Goal: Task Accomplishment & Management: Manage account settings

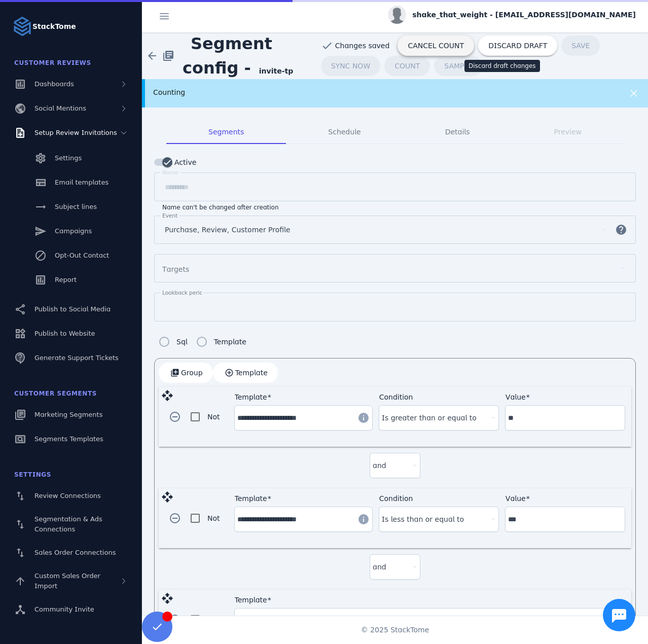
click at [437, 47] on span "CANCEL COUNT" at bounding box center [436, 45] width 56 height 7
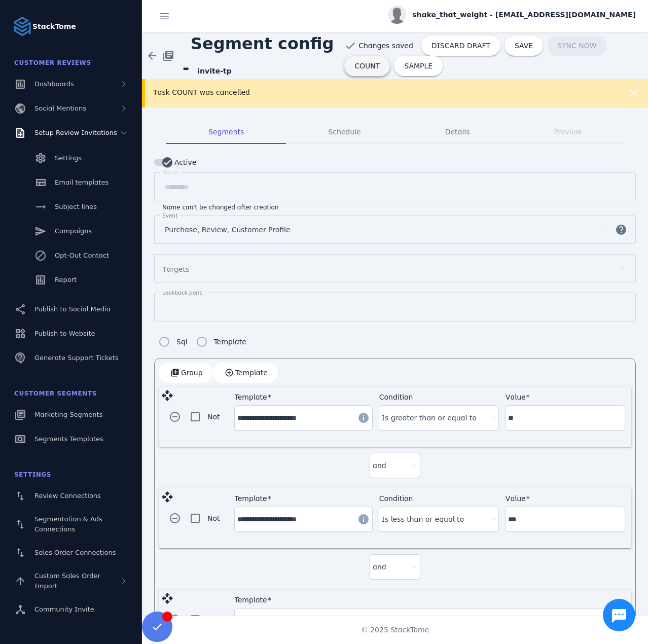
click at [380, 62] on span "COUNT" at bounding box center [367, 65] width 25 height 7
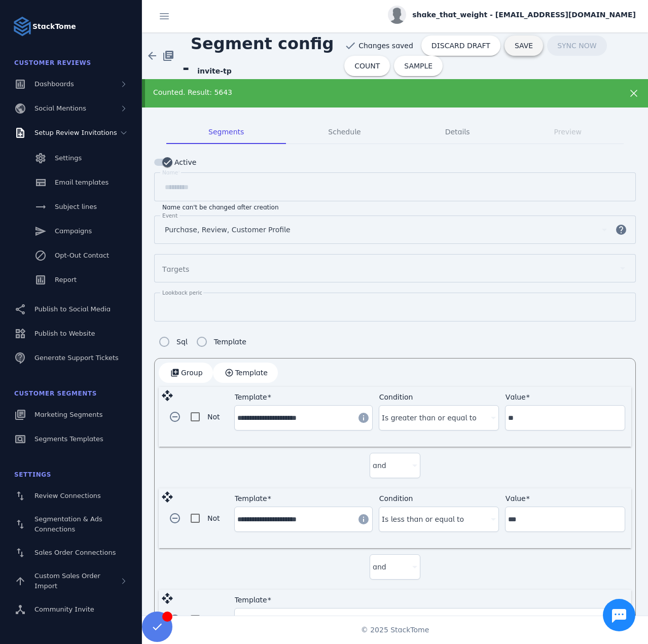
click at [513, 53] on span at bounding box center [524, 45] width 39 height 24
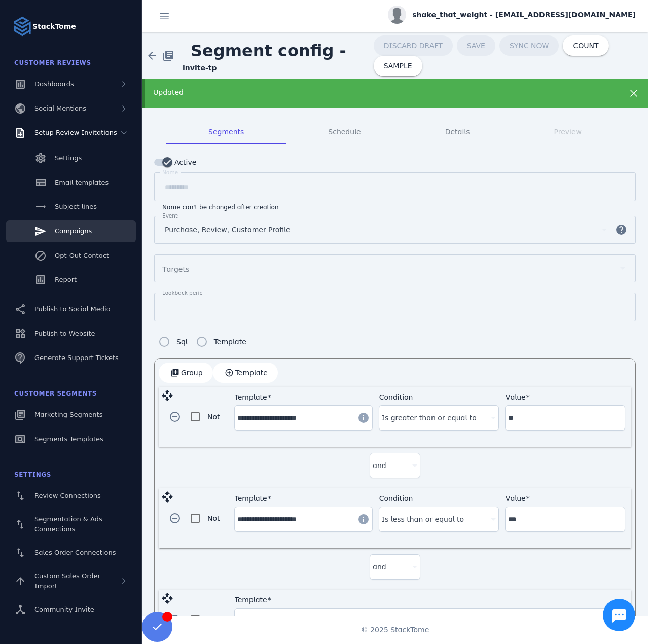
click at [56, 235] on div "Campaigns" at bounding box center [73, 231] width 37 height 10
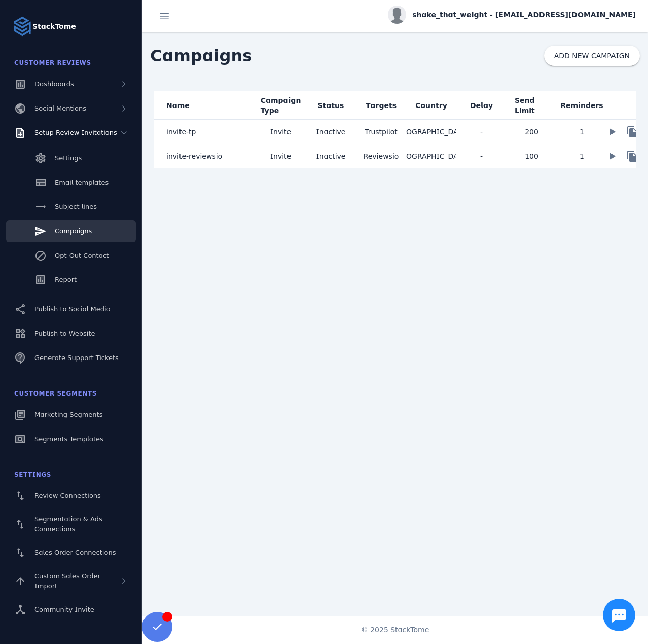
click at [222, 134] on mat-cell "invite-tp" at bounding box center [204, 132] width 101 height 24
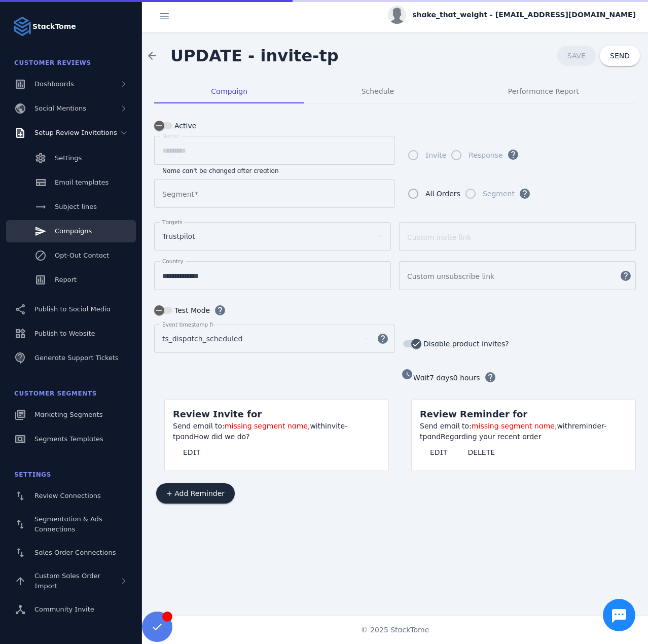
type input "*********"
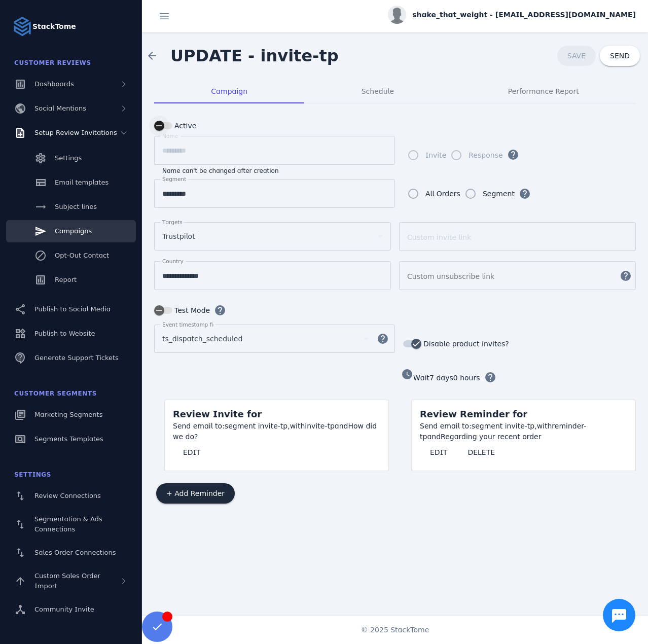
click at [166, 128] on div "button" at bounding box center [159, 126] width 20 height 20
click at [402, 91] on div "Schedule" at bounding box center [377, 91] width 147 height 24
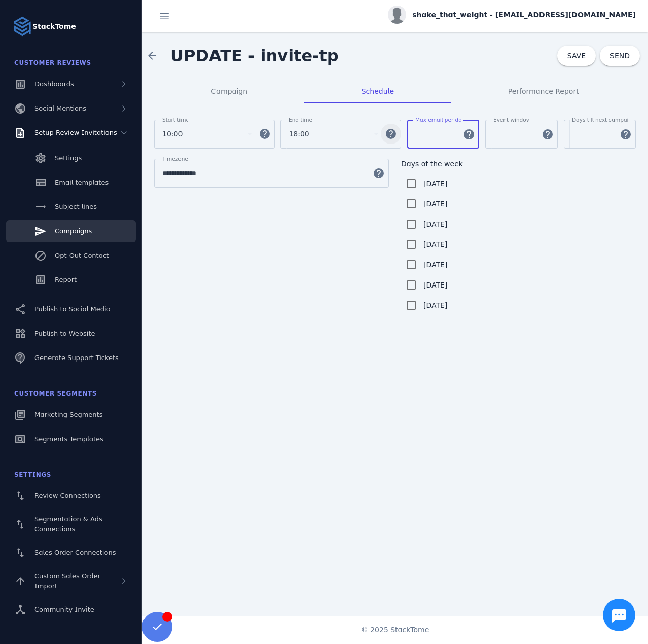
drag, startPoint x: 426, startPoint y: 133, endPoint x: 401, endPoint y: 136, distance: 24.6
click at [401, 136] on div "Start time 10:00 help End time 18:00 help Max email per day *** help Event wind…" at bounding box center [395, 139] width 482 height 39
type input "***"
click at [574, 58] on span "SAVE" at bounding box center [577, 56] width 18 height 8
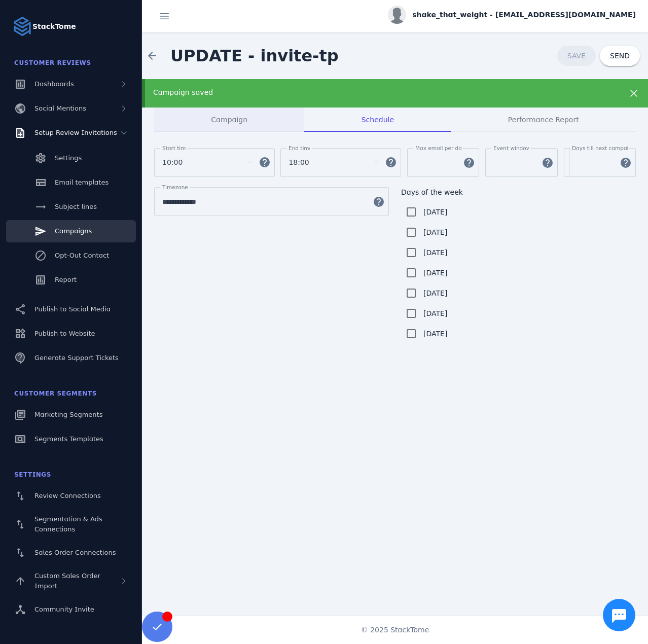
click at [214, 123] on span "Campaign" at bounding box center [229, 119] width 37 height 7
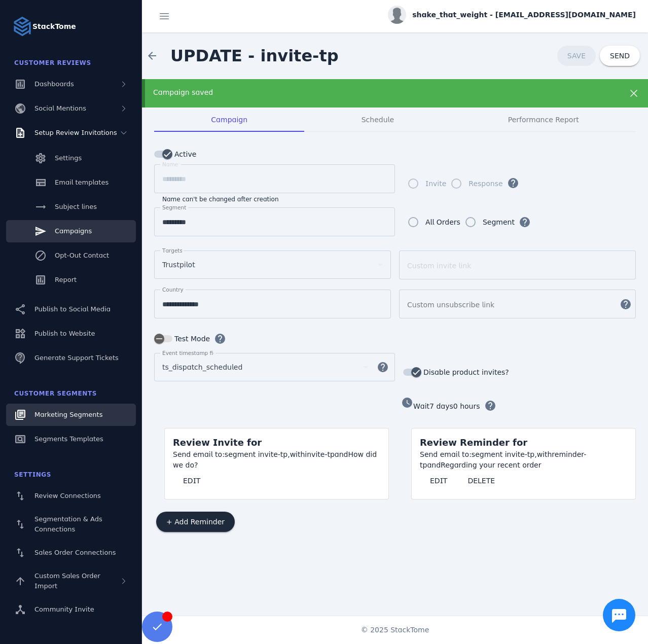
click at [84, 417] on span "Marketing Segments" at bounding box center [68, 415] width 68 height 8
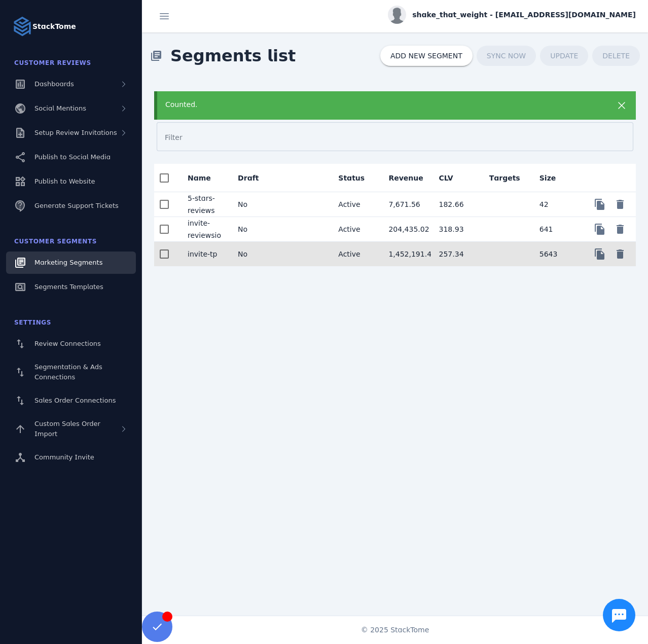
click at [257, 255] on mat-cell "No" at bounding box center [255, 254] width 50 height 24
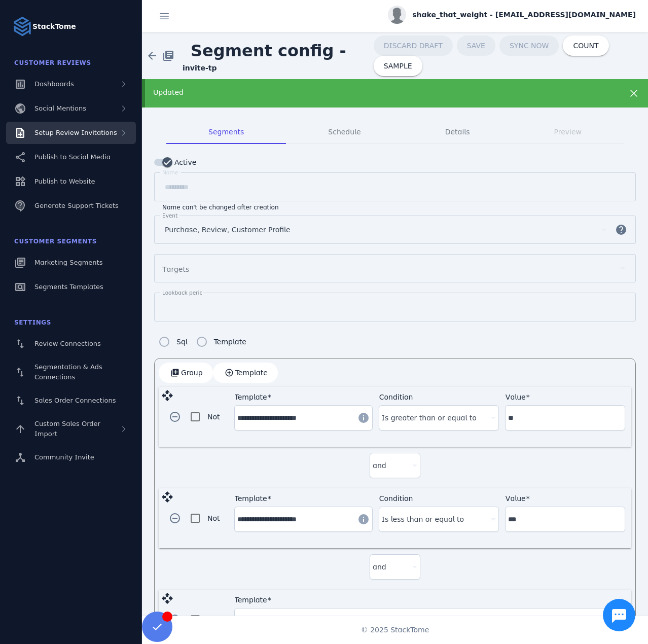
click at [86, 138] on div "Setup Review Invitations" at bounding box center [71, 133] width 130 height 22
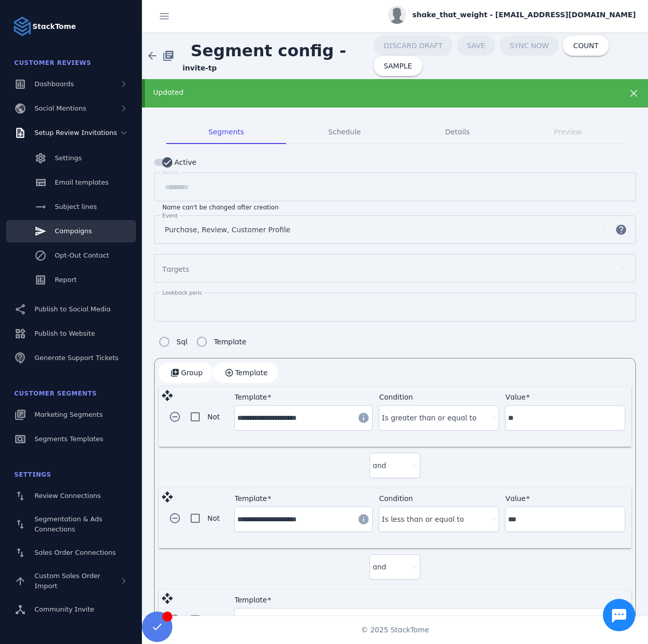
click at [64, 239] on link "Campaigns" at bounding box center [71, 231] width 130 height 22
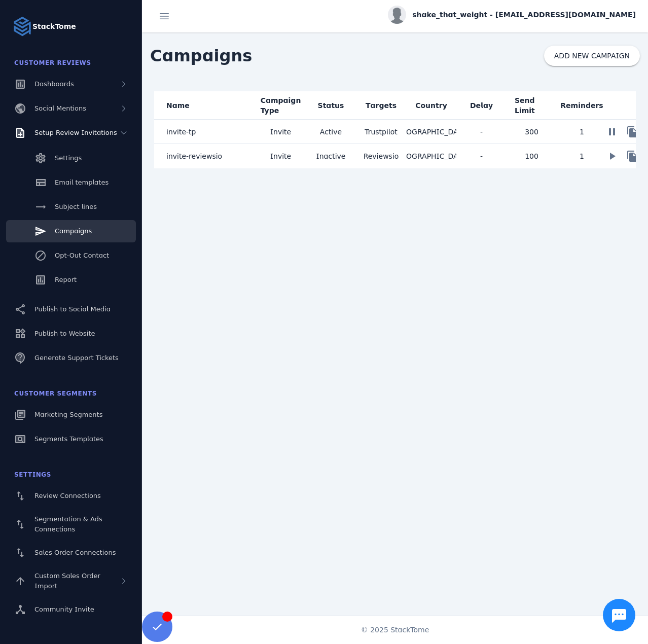
click at [207, 137] on mat-cell "invite-tp" at bounding box center [204, 132] width 101 height 24
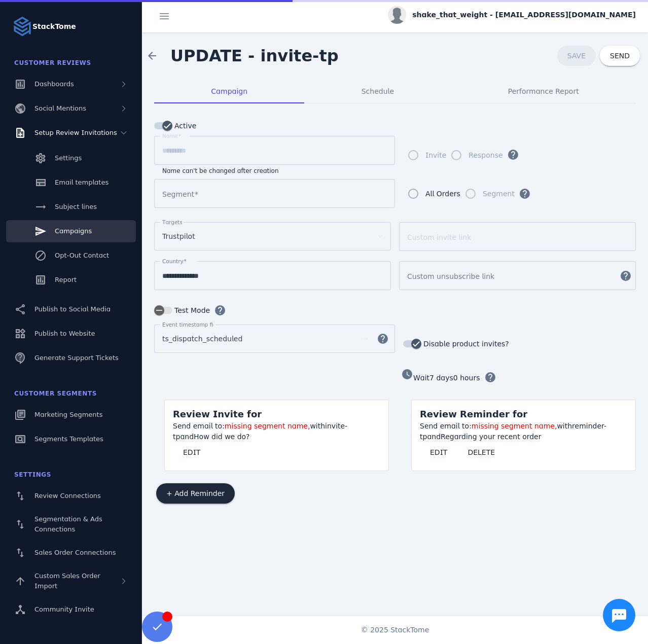
type input "*********"
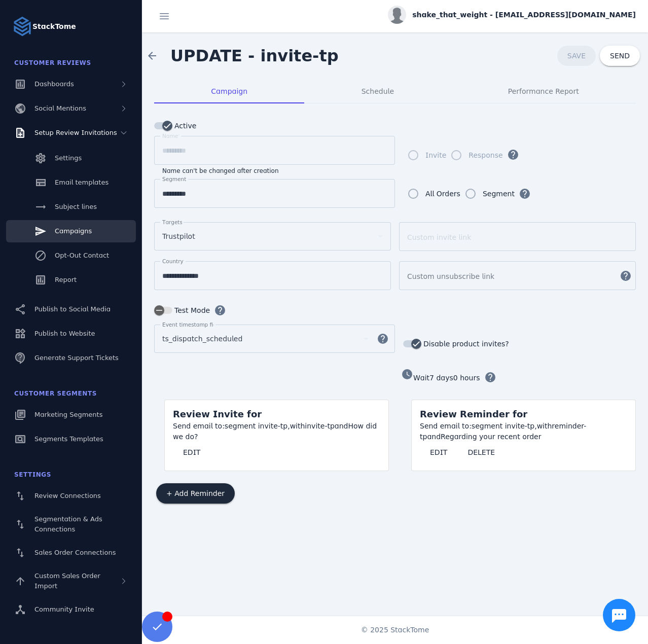
click at [545, 17] on span "shake_that_weight - [EMAIL_ADDRESS][DOMAIN_NAME]" at bounding box center [524, 15] width 224 height 11
click at [583, 94] on button "Sign out" at bounding box center [599, 98] width 73 height 24
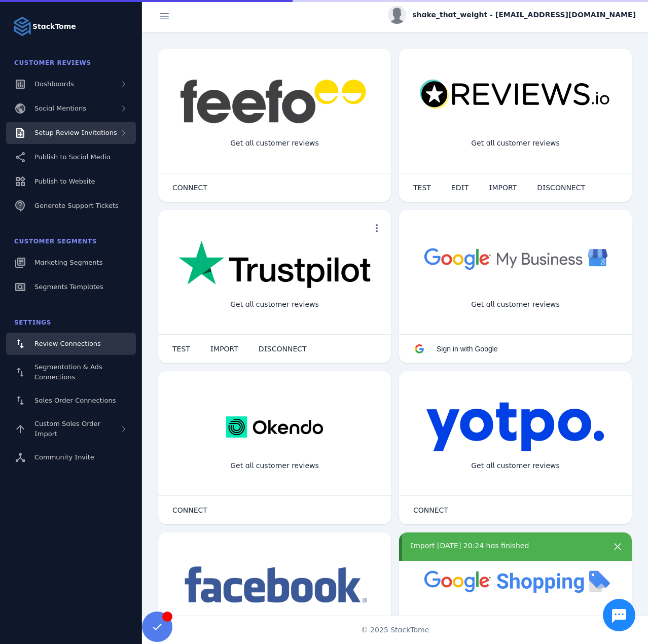
click at [61, 136] on span "Setup Review Invitations" at bounding box center [75, 133] width 83 height 8
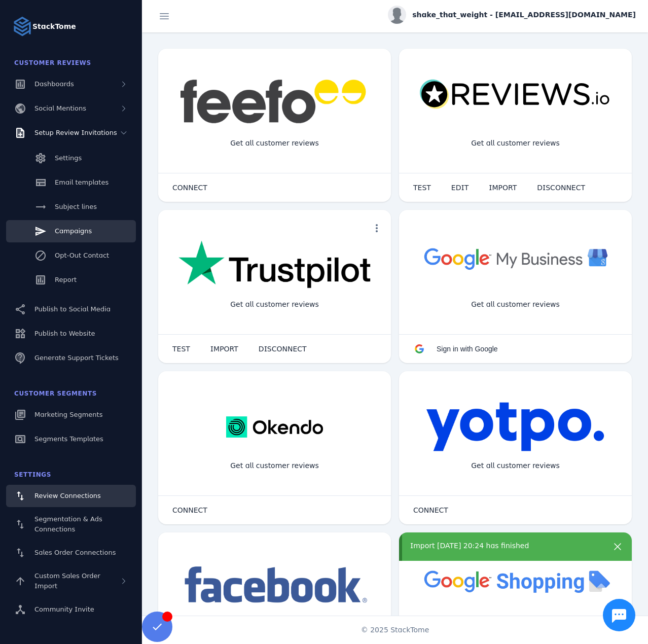
click at [69, 228] on span "Campaigns" at bounding box center [73, 231] width 37 height 8
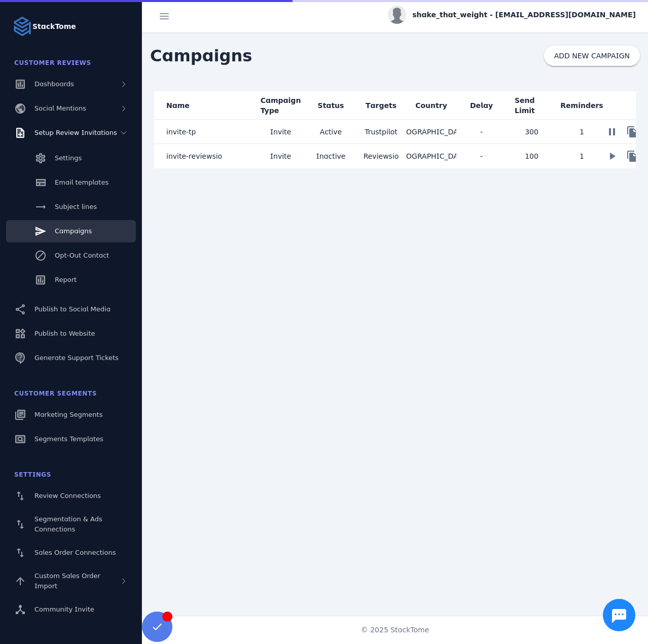
click at [241, 132] on mat-cell "invite-tp" at bounding box center [204, 132] width 101 height 24
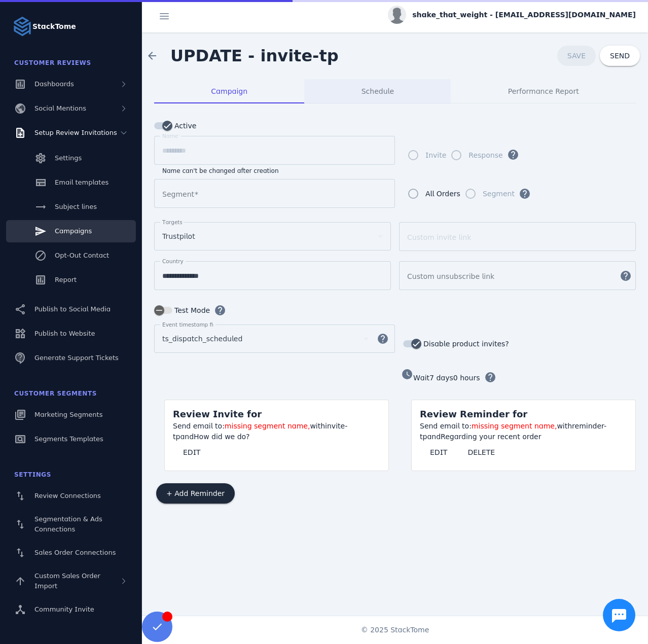
type input "*********"
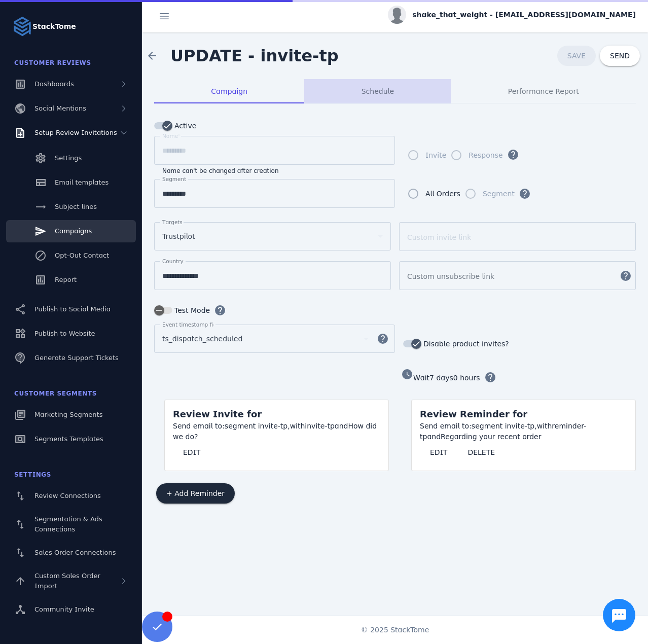
click at [364, 91] on div "Schedule" at bounding box center [377, 91] width 147 height 24
